Goal: Information Seeking & Learning: Understand process/instructions

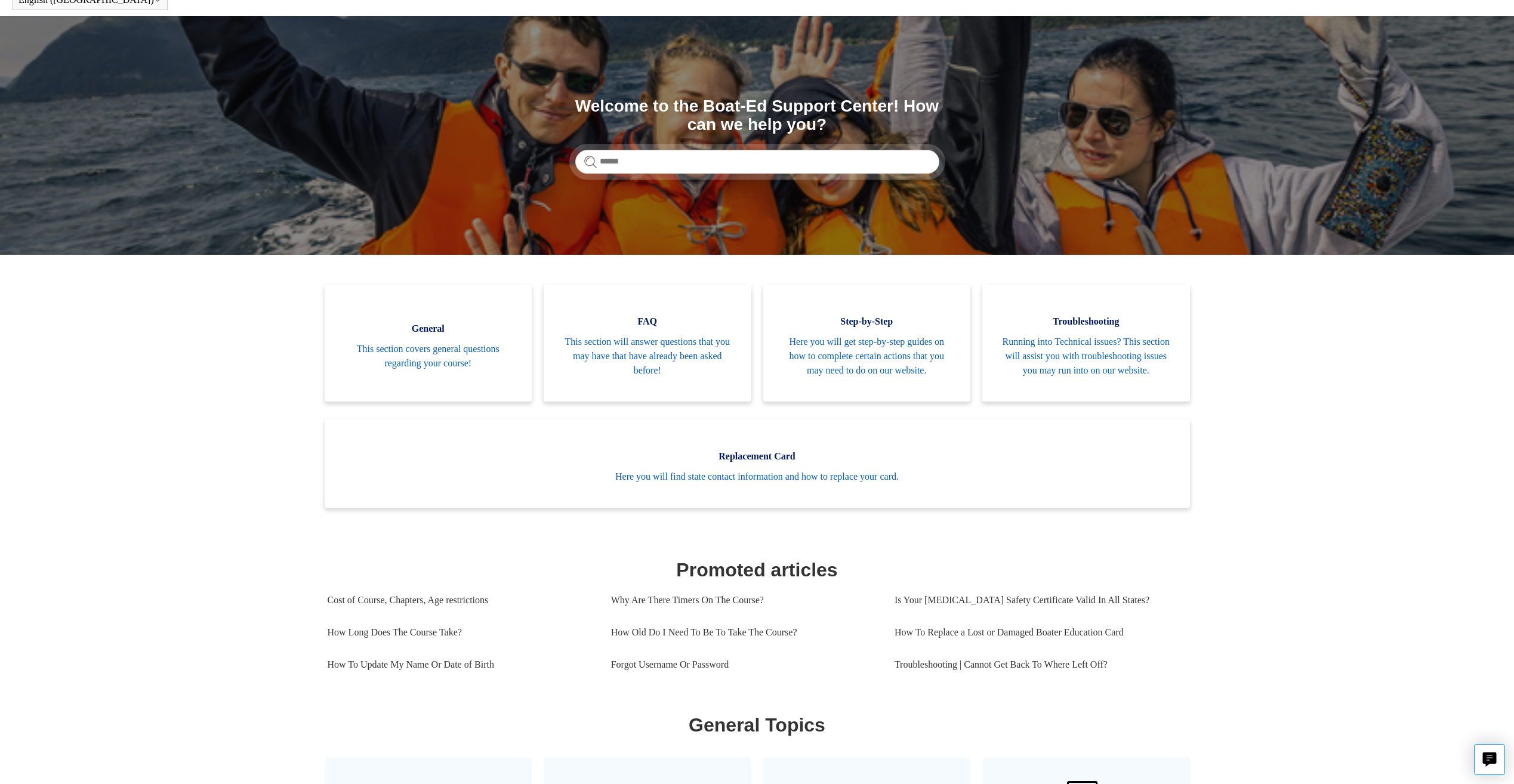
scroll to position [119, 0]
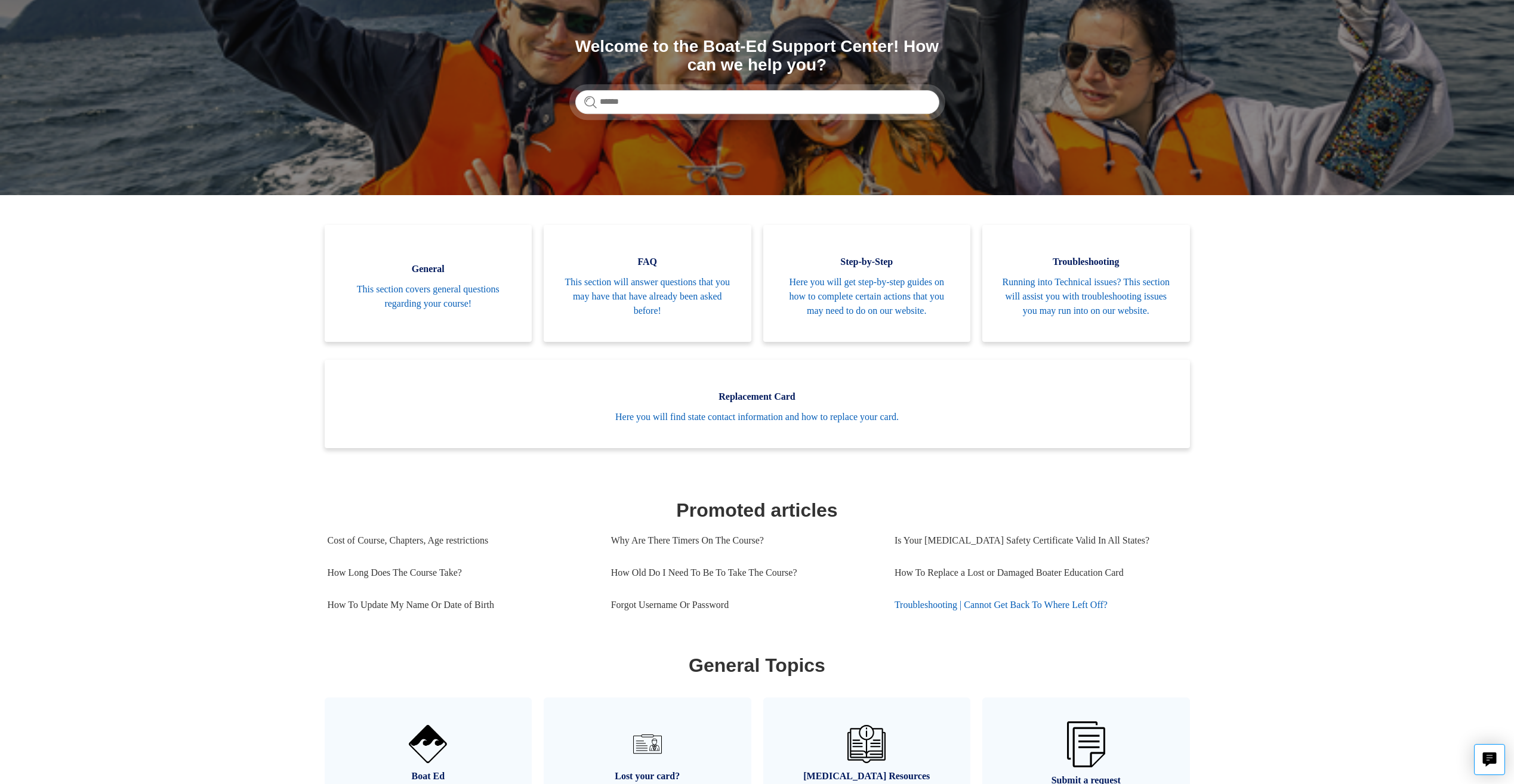
click at [1048, 620] on link "Troubleshooting | Cannot Get Back To Where Left Off?" at bounding box center [1036, 605] width 284 height 32
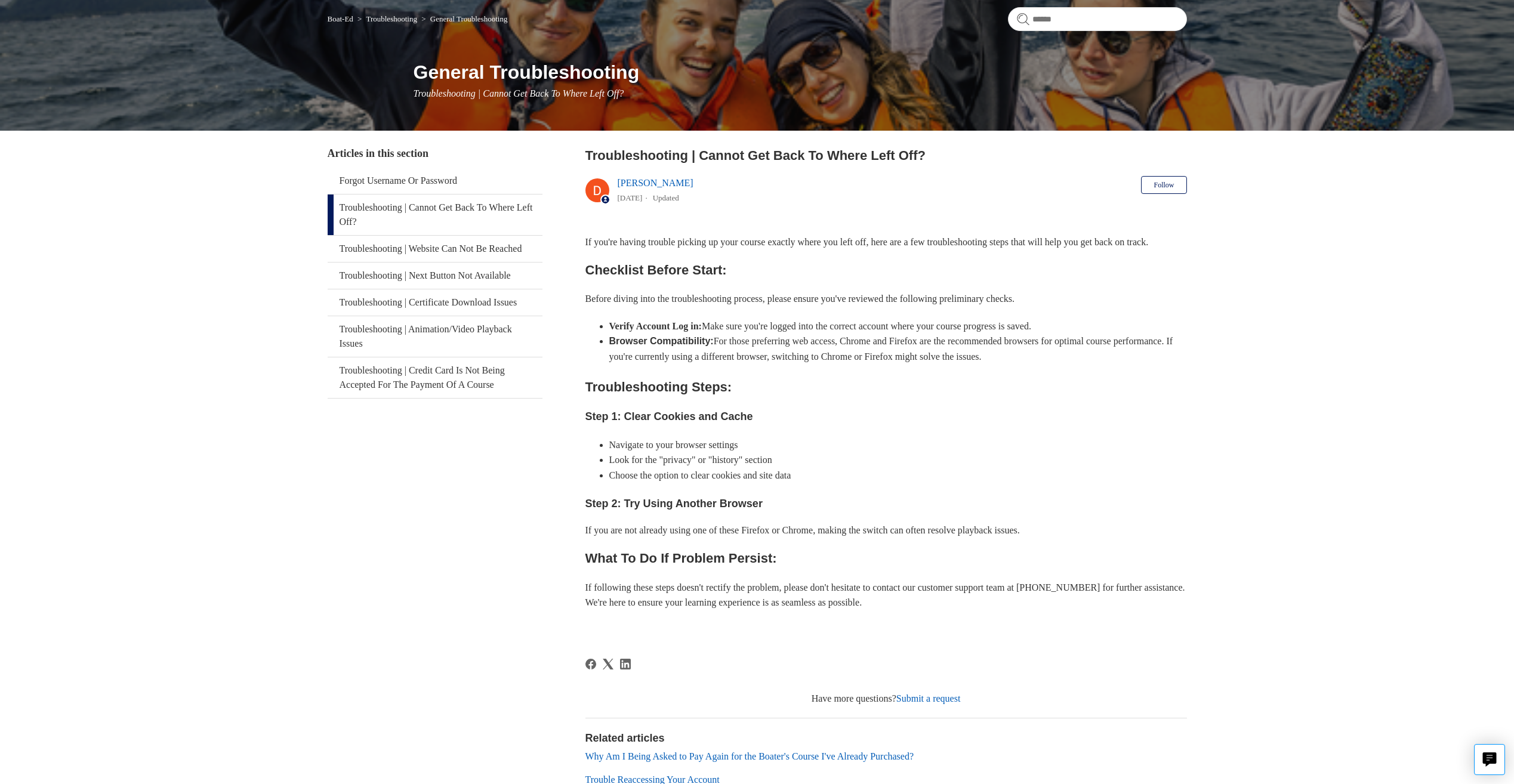
scroll to position [119, 0]
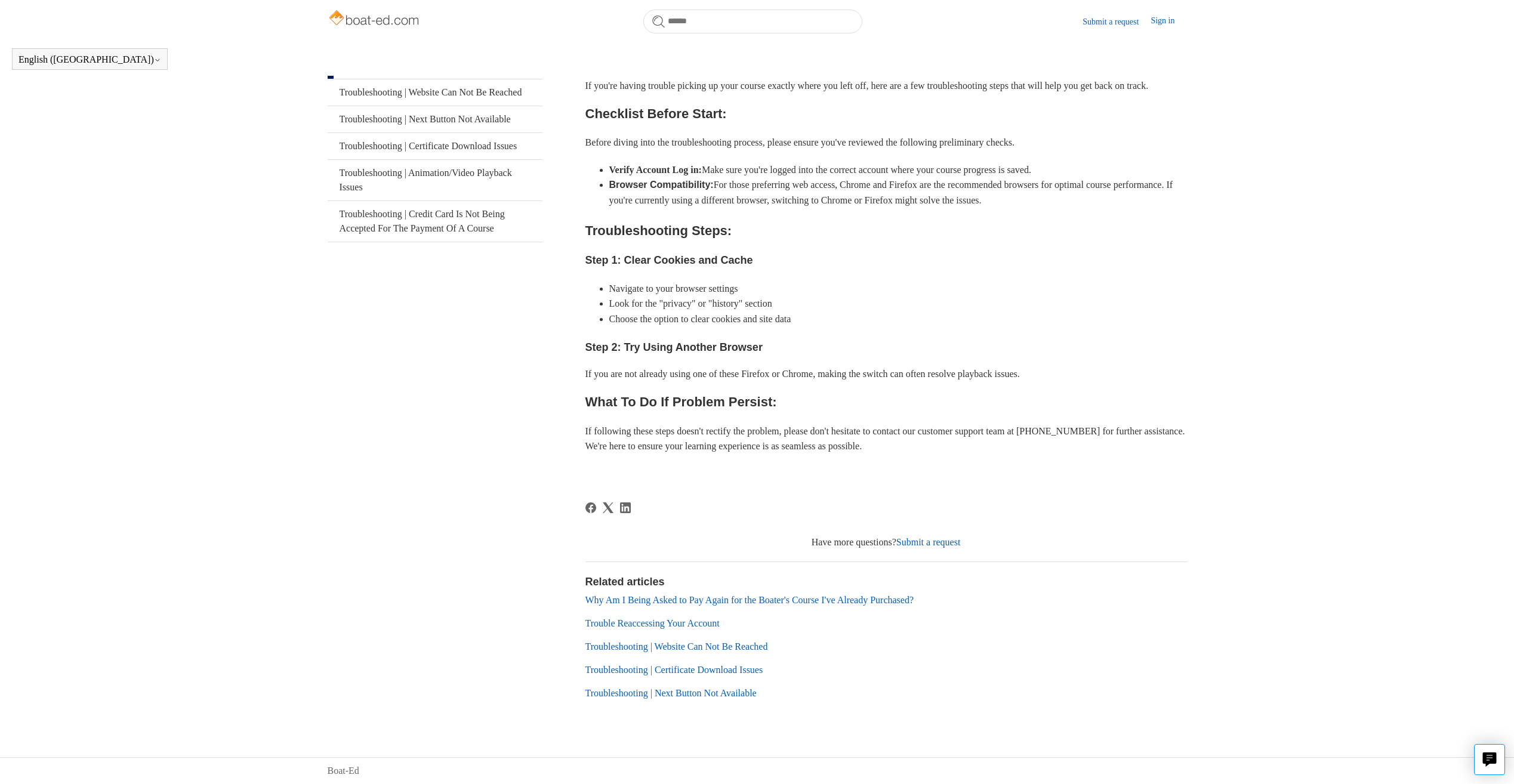
click at [807, 601] on link "Why Am I Being Asked to Pay Again for the Boater's Course I've Already Purchase…" at bounding box center [749, 600] width 328 height 10
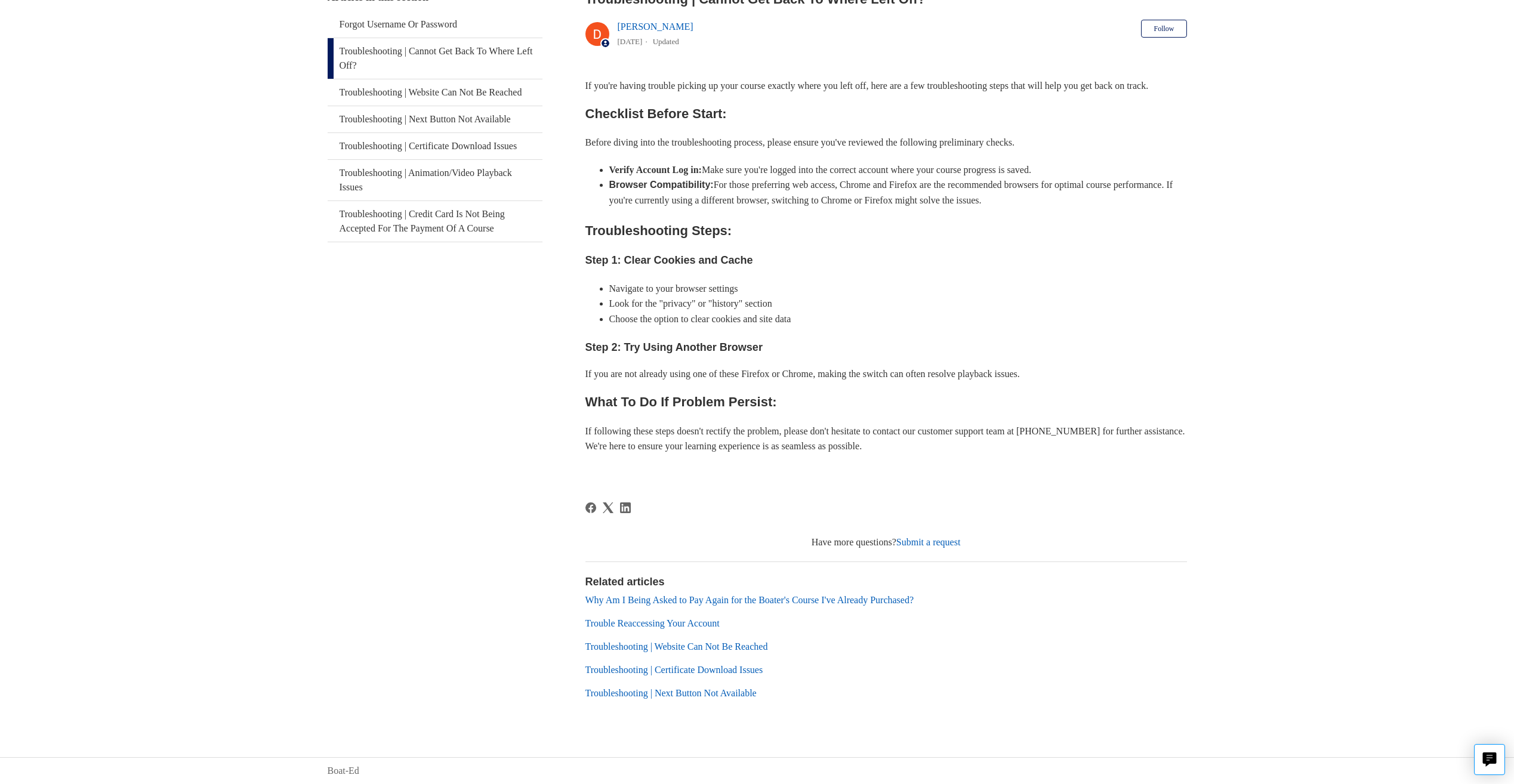
scroll to position [237, 0]
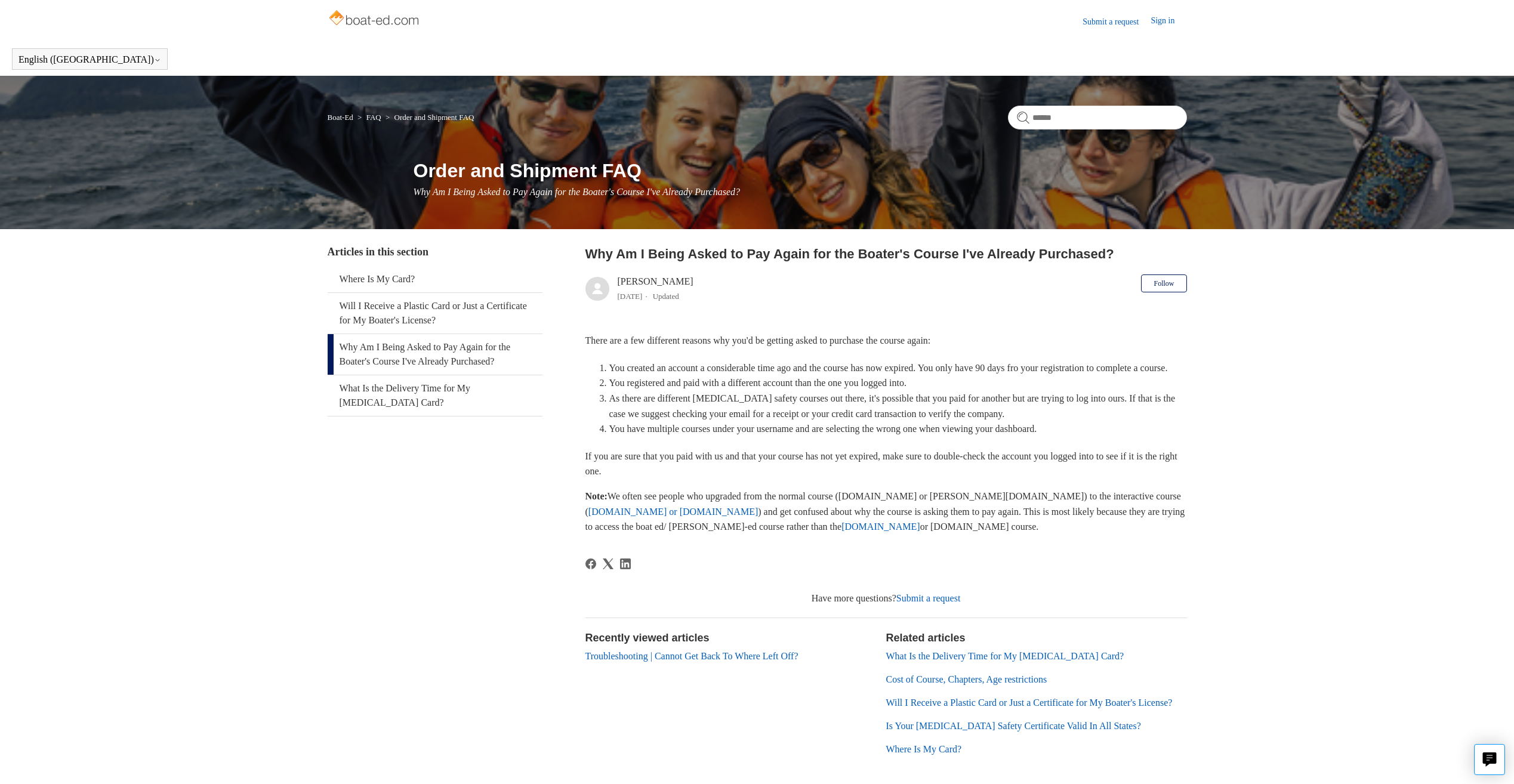
click at [841, 532] on link "Ilearntoboat.com" at bounding box center [881, 527] width 79 height 10
click at [1155, 24] on link "Sign in" at bounding box center [1168, 21] width 36 height 14
